Goal: Task Accomplishment & Management: Use online tool/utility

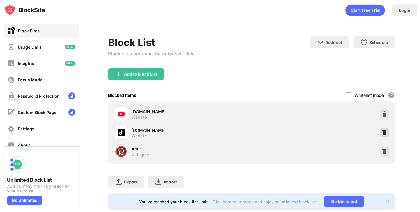
click at [386, 133] on img at bounding box center [384, 133] width 6 height 6
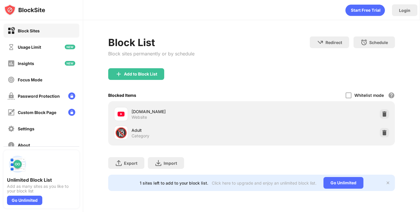
click at [146, 76] on div "Add to Block List" at bounding box center [140, 74] width 33 height 5
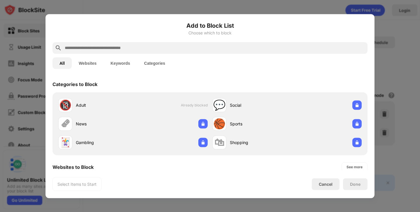
click at [153, 50] on input "text" at bounding box center [214, 47] width 301 height 7
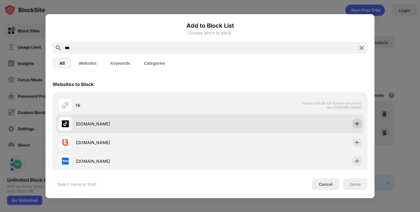
type input "***"
click at [356, 119] on div at bounding box center [356, 123] width 9 height 9
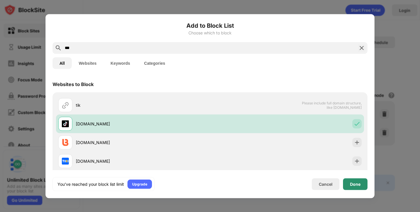
click at [355, 187] on div "Done" at bounding box center [355, 184] width 24 height 12
